Goal: Information Seeking & Learning: Learn about a topic

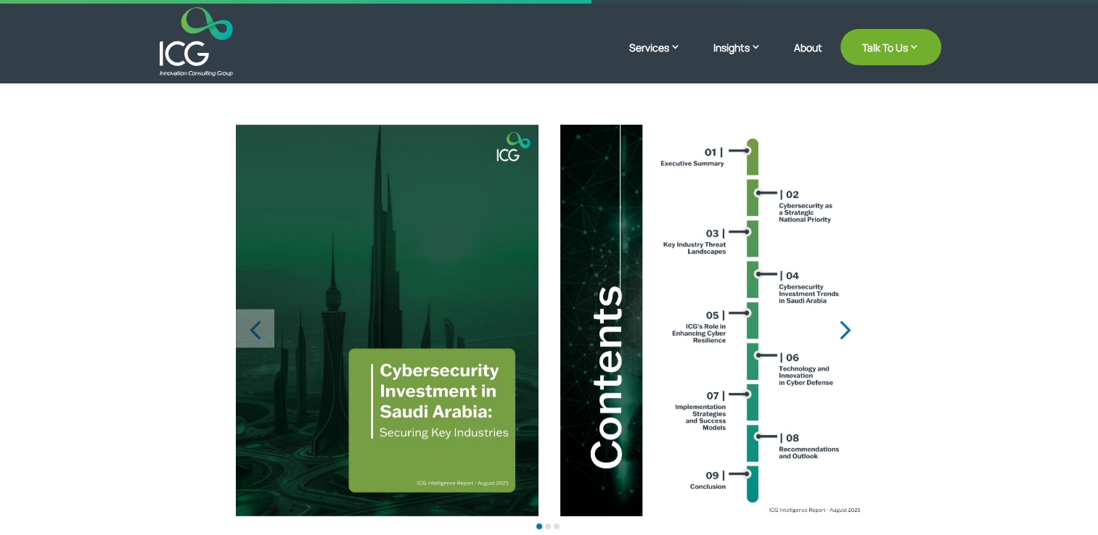
scroll to position [255, 0]
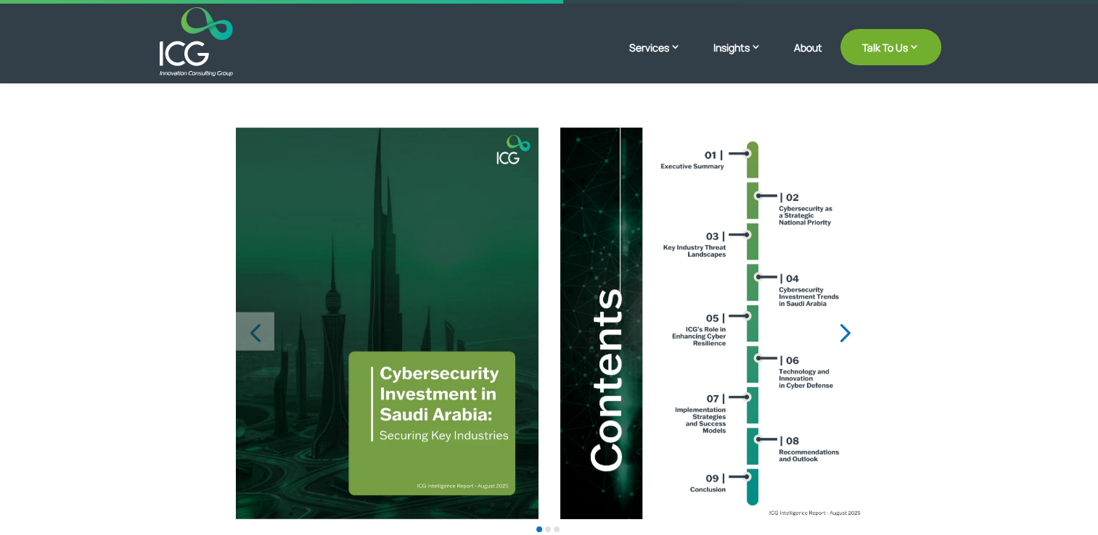
click at [847, 329] on div "Next slide" at bounding box center [843, 332] width 38 height 38
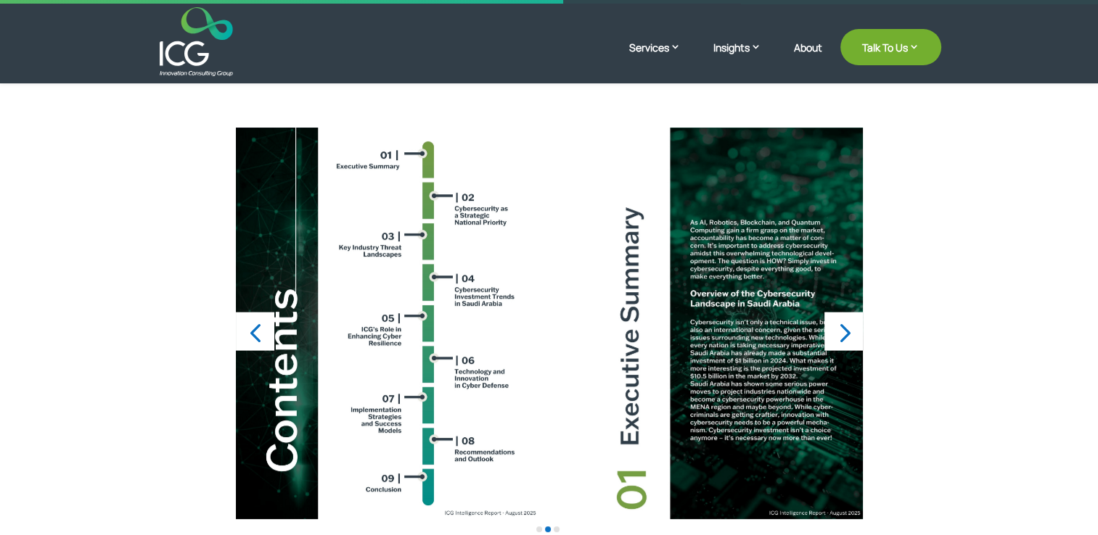
click at [847, 329] on div "Next slide" at bounding box center [843, 332] width 38 height 38
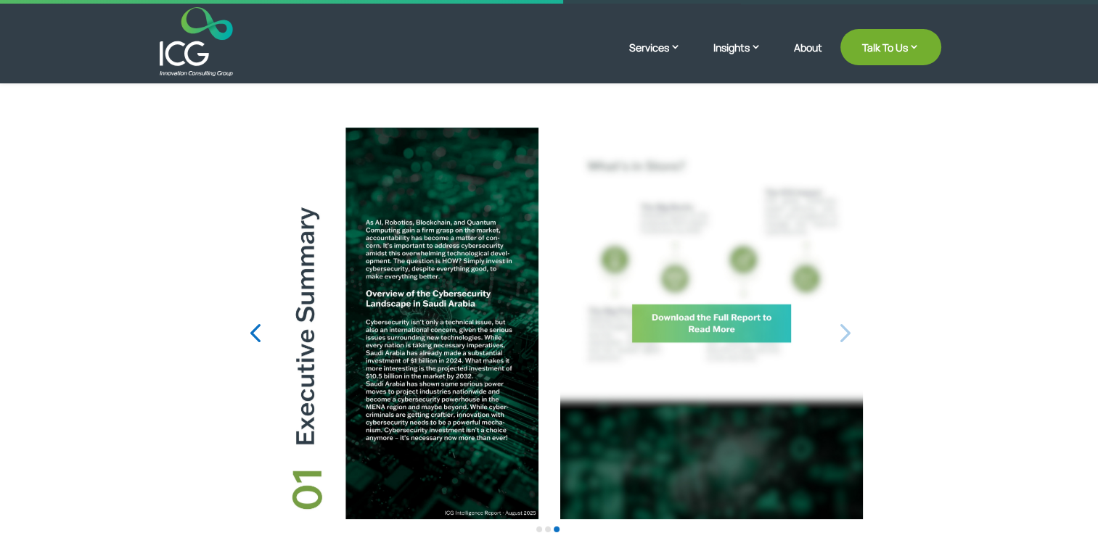
click at [847, 329] on div "Next slide" at bounding box center [843, 332] width 38 height 38
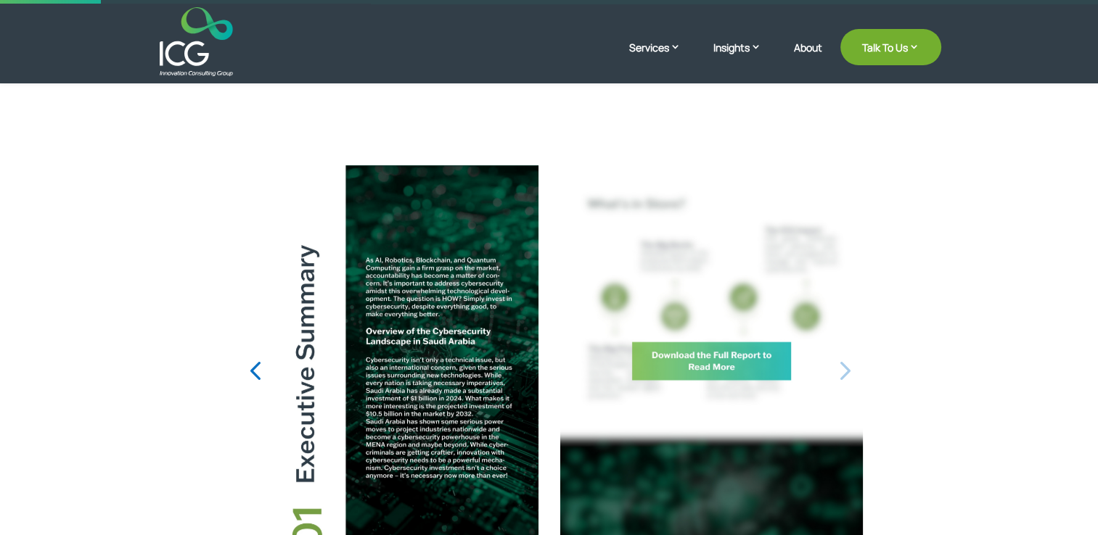
scroll to position [0, 0]
